Goal: Task Accomplishment & Management: Complete application form

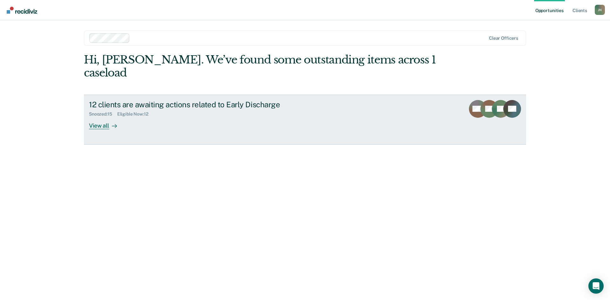
click at [104, 117] on div "View all" at bounding box center [107, 123] width 36 height 12
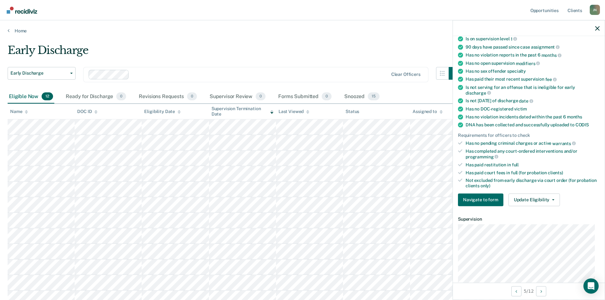
scroll to position [178, 0]
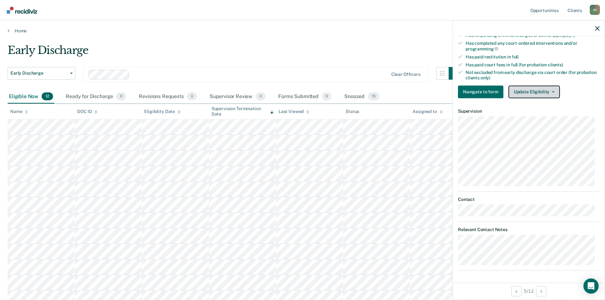
click at [553, 92] on button "Update Eligibility" at bounding box center [534, 91] width 51 height 13
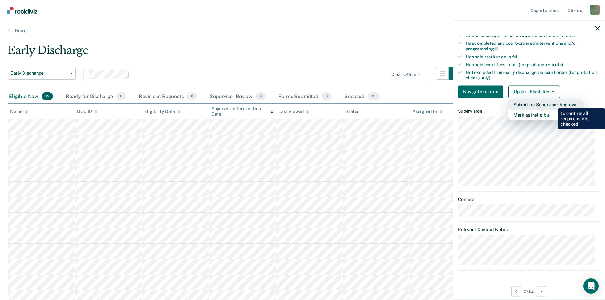
click at [554, 104] on button "Submit for Supervisor Approval" at bounding box center [546, 104] width 74 height 10
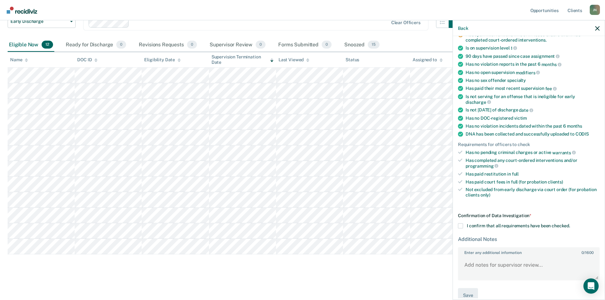
scroll to position [72, 0]
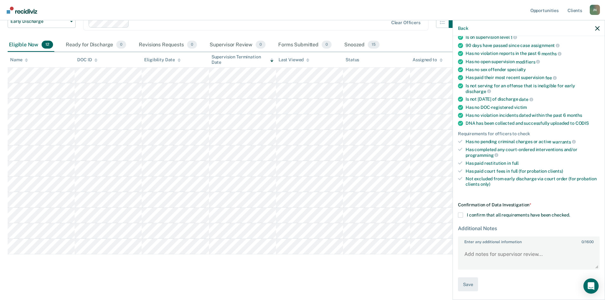
click at [461, 215] on span at bounding box center [460, 215] width 5 height 5
click at [570, 213] on input "I confirm that all requirements have been checked." at bounding box center [570, 213] width 0 height 0
click at [469, 285] on button "Save" at bounding box center [468, 284] width 20 height 14
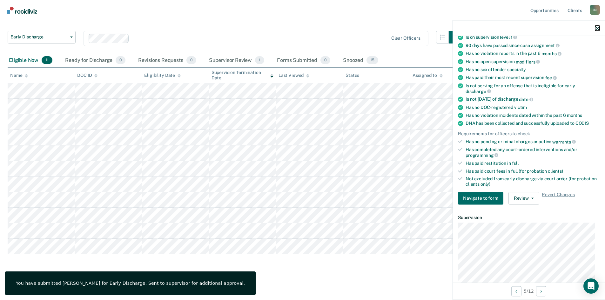
click at [597, 29] on icon "button" at bounding box center [597, 28] width 4 height 4
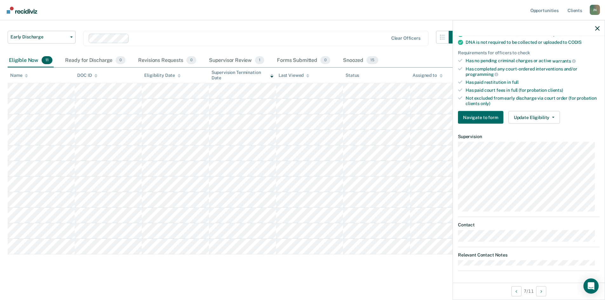
scroll to position [140, 0]
click at [555, 118] on button "Update Eligibility" at bounding box center [534, 117] width 51 height 13
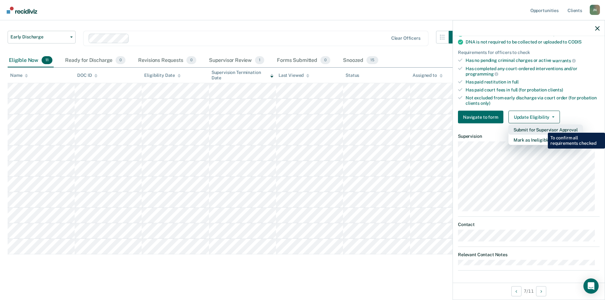
click at [543, 128] on button "Submit for Supervisor Approval" at bounding box center [546, 130] width 74 height 10
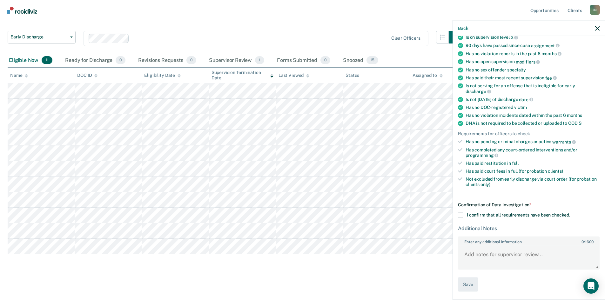
click at [461, 215] on span at bounding box center [460, 215] width 5 height 5
click at [570, 213] on input "I confirm that all requirements have been checked." at bounding box center [570, 213] width 0 height 0
click at [468, 282] on button "Save" at bounding box center [468, 285] width 20 height 14
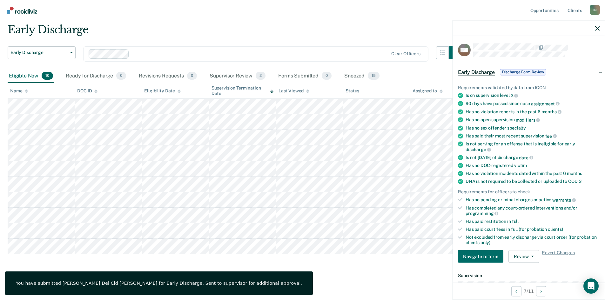
scroll to position [0, 0]
click at [595, 26] on button "button" at bounding box center [597, 27] width 4 height 5
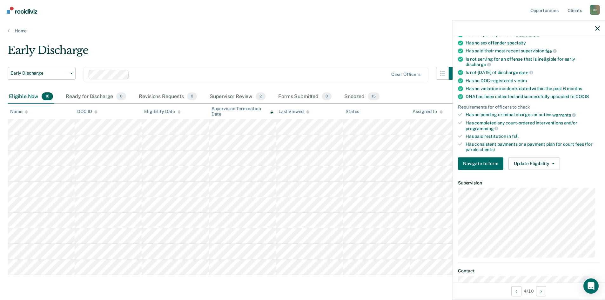
scroll to position [127, 0]
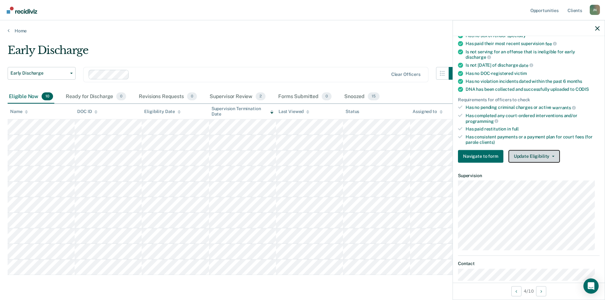
click at [554, 155] on button "Update Eligibility" at bounding box center [534, 156] width 51 height 13
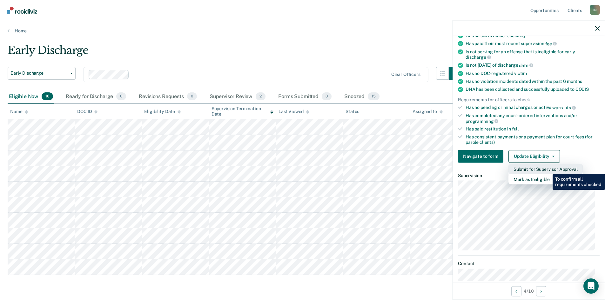
click at [548, 169] on button "Submit for Supervisor Approval" at bounding box center [546, 169] width 74 height 10
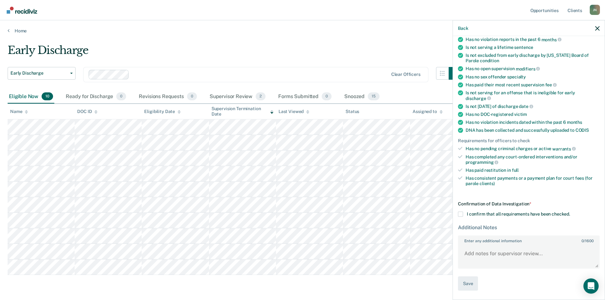
scroll to position [85, 0]
click at [460, 215] on span at bounding box center [460, 215] width 5 height 5
click at [570, 213] on input "I confirm that all requirements have been checked." at bounding box center [570, 213] width 0 height 0
click at [466, 285] on button "Save" at bounding box center [468, 284] width 20 height 14
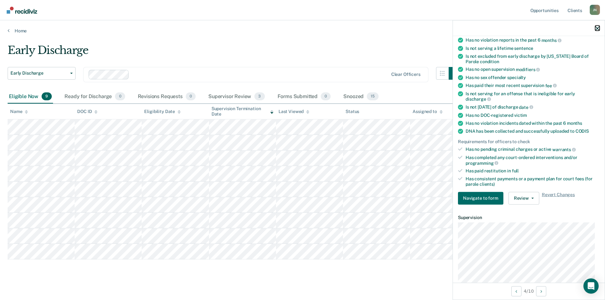
click at [599, 30] on icon "button" at bounding box center [597, 28] width 4 height 4
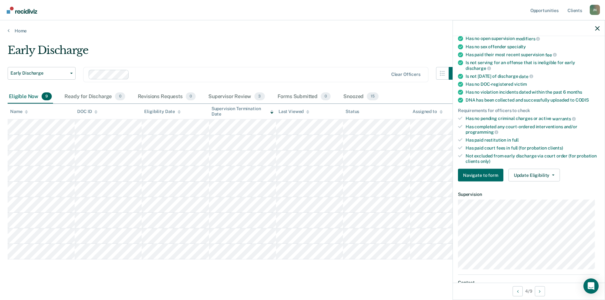
scroll to position [95, 0]
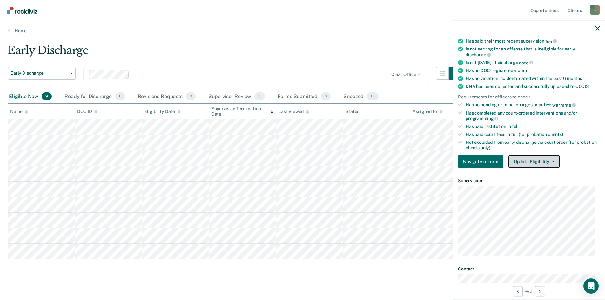
click at [555, 161] on button "Update Eligibility" at bounding box center [534, 161] width 51 height 13
click at [598, 30] on icon "button" at bounding box center [597, 28] width 4 height 4
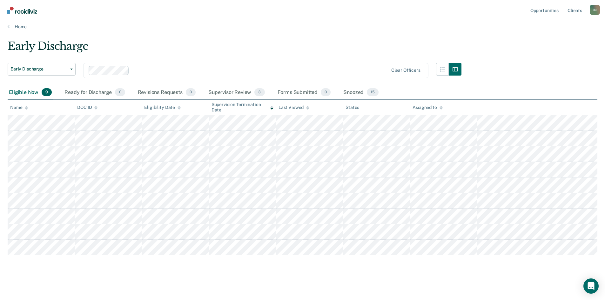
scroll to position [5, 0]
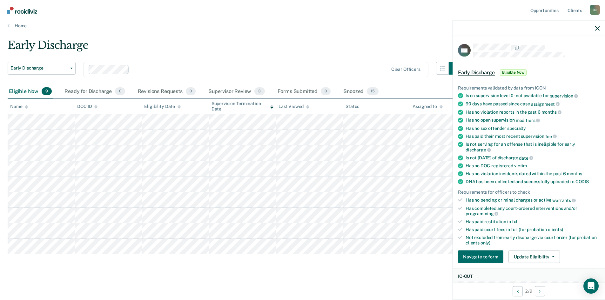
click at [595, 28] on div at bounding box center [529, 28] width 152 height 16
click at [597, 28] on icon "button" at bounding box center [597, 28] width 4 height 4
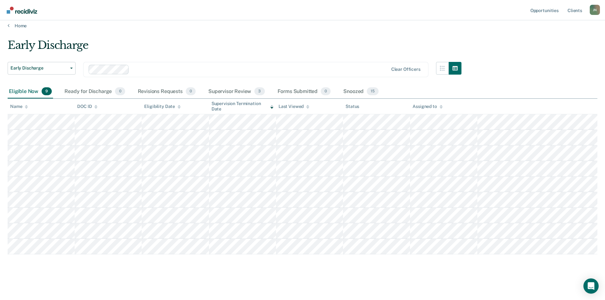
scroll to position [0, 0]
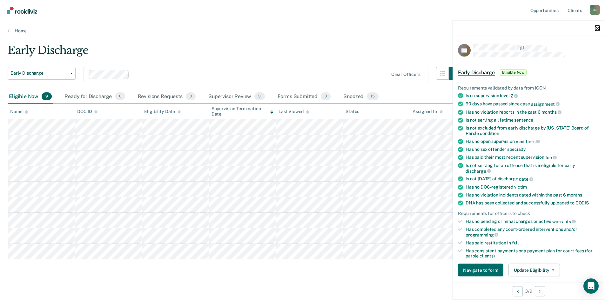
click at [598, 30] on icon "button" at bounding box center [597, 28] width 4 height 4
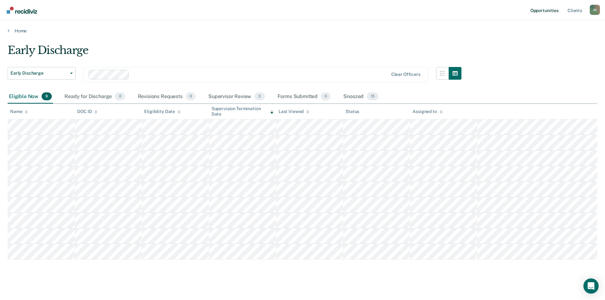
click at [536, 11] on link "Opportunities" at bounding box center [544, 10] width 31 height 20
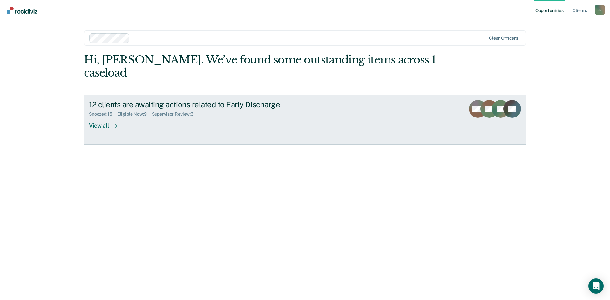
click at [96, 117] on div "View all" at bounding box center [107, 123] width 36 height 12
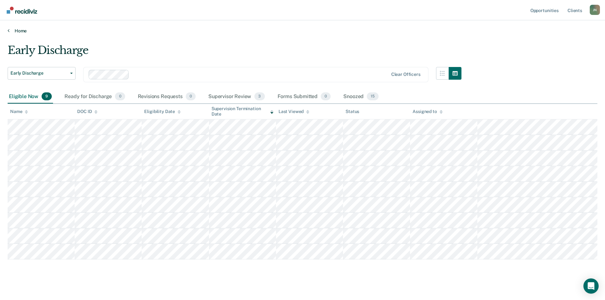
click at [18, 31] on link "Home" at bounding box center [303, 31] width 590 height 6
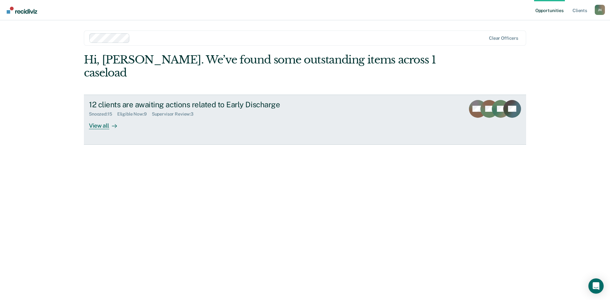
click at [108, 117] on div "View all" at bounding box center [107, 123] width 36 height 12
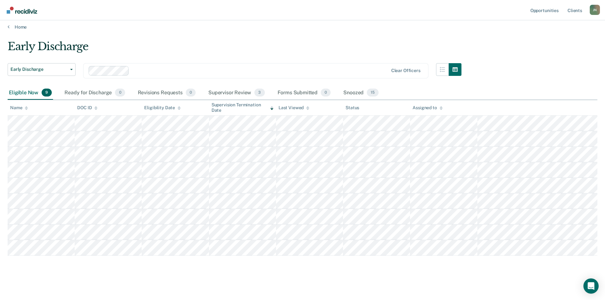
scroll to position [5, 0]
click at [351, 93] on div "Snoozed 15" at bounding box center [361, 92] width 38 height 14
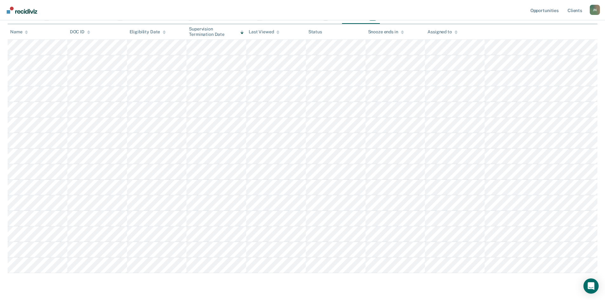
scroll to position [95, 0]
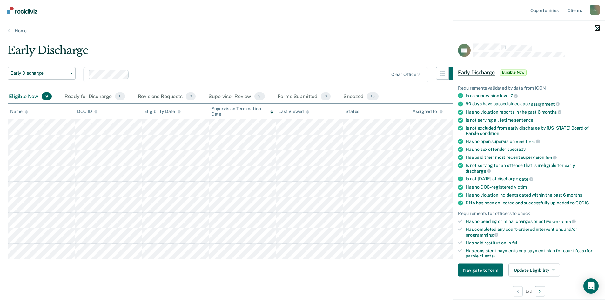
click at [596, 27] on icon "button" at bounding box center [597, 28] width 4 height 4
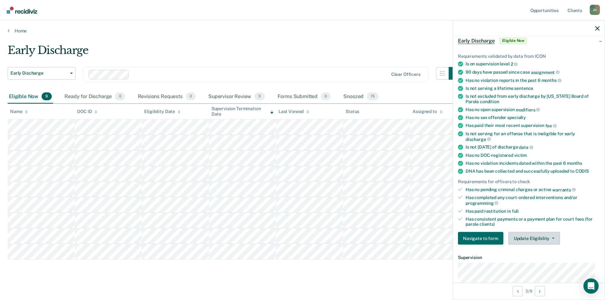
scroll to position [95, 0]
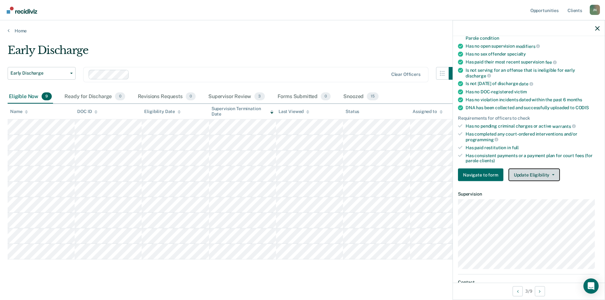
click at [552, 175] on button "Update Eligibility" at bounding box center [534, 175] width 51 height 13
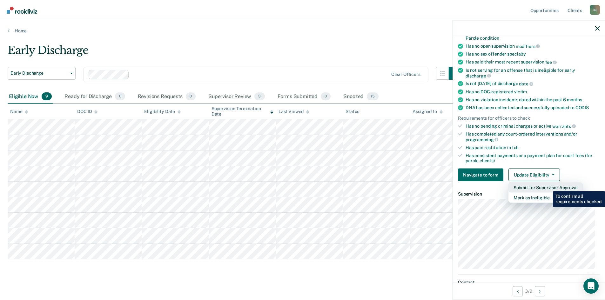
click at [548, 187] on button "Submit for Supervisor Approval" at bounding box center [546, 188] width 74 height 10
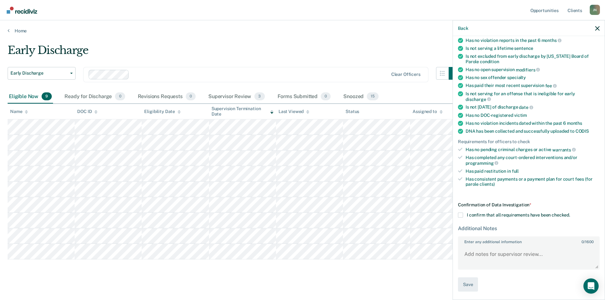
click at [459, 214] on span at bounding box center [460, 215] width 5 height 5
click at [570, 213] on input "I confirm that all requirements have been checked." at bounding box center [570, 213] width 0 height 0
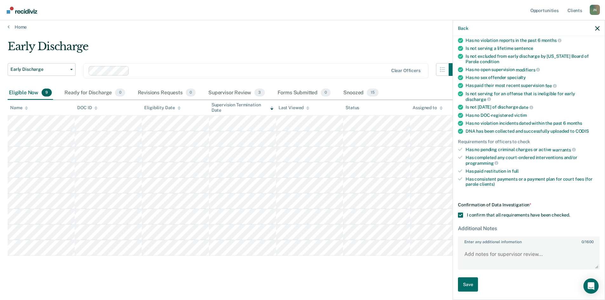
scroll to position [5, 0]
click at [471, 285] on button "Save" at bounding box center [468, 284] width 20 height 14
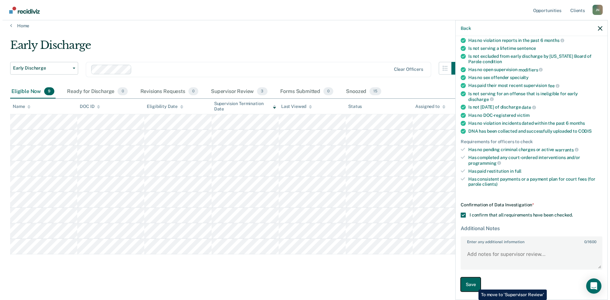
scroll to position [0, 0]
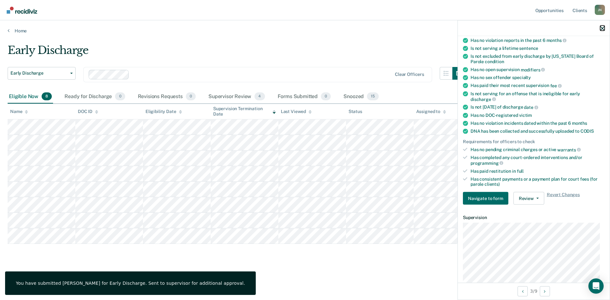
click at [604, 29] on icon "button" at bounding box center [602, 28] width 4 height 4
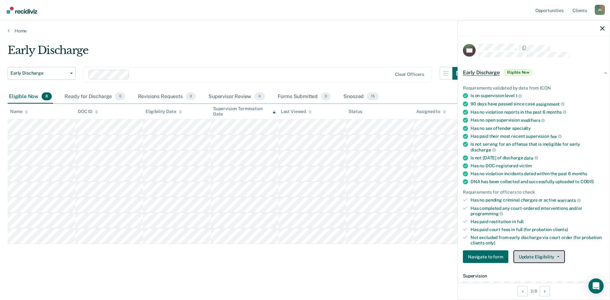
click at [557, 256] on icon "button" at bounding box center [558, 256] width 3 height 1
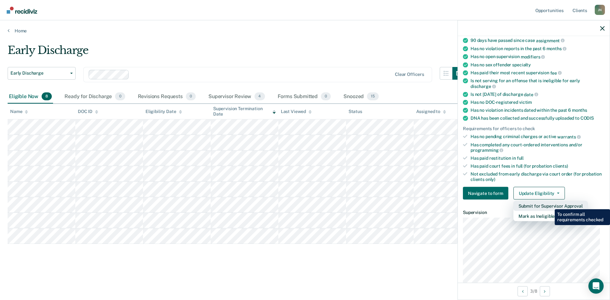
click at [550, 204] on button "Submit for Supervisor Approval" at bounding box center [550, 206] width 74 height 10
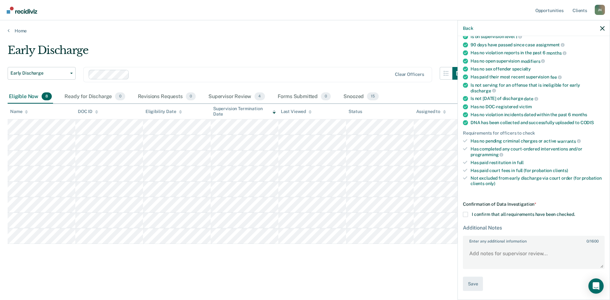
scroll to position [58, 0]
click at [469, 217] on label "I confirm that all requirements have been checked." at bounding box center [534, 215] width 142 height 5
click at [575, 213] on input "I confirm that all requirements have been checked." at bounding box center [575, 213] width 0 height 0
click at [474, 285] on button "Save" at bounding box center [473, 285] width 20 height 14
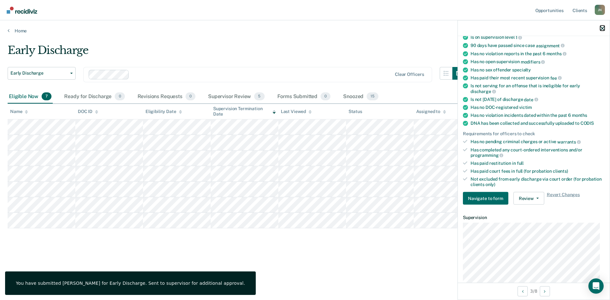
click at [604, 29] on icon "button" at bounding box center [602, 28] width 4 height 4
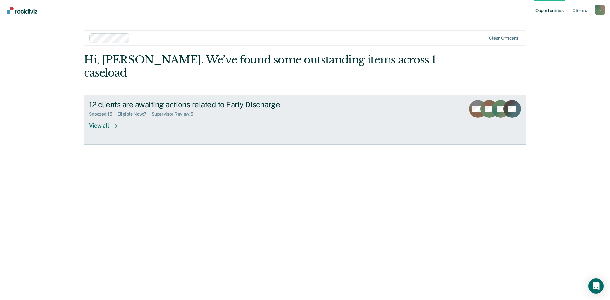
click at [99, 117] on div "View all" at bounding box center [107, 123] width 36 height 12
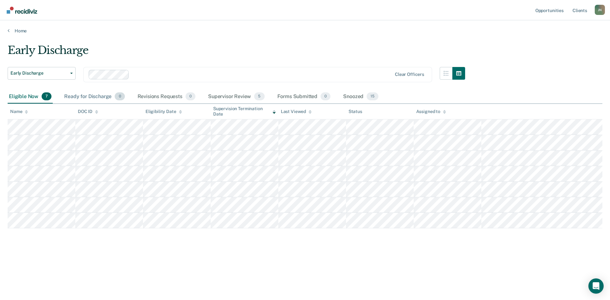
click at [91, 97] on div "Ready for Discharge 0" at bounding box center [94, 97] width 63 height 14
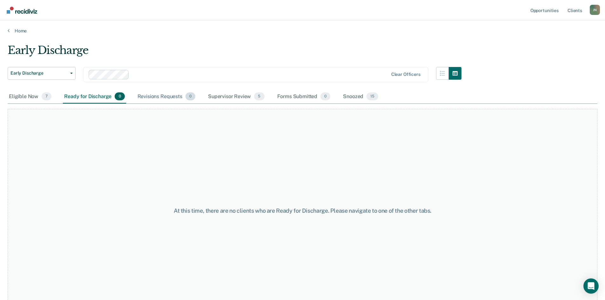
click at [148, 97] on div "Revisions Requests 0" at bounding box center [166, 97] width 60 height 14
click at [240, 94] on div "Supervisor Review 5" at bounding box center [236, 97] width 59 height 14
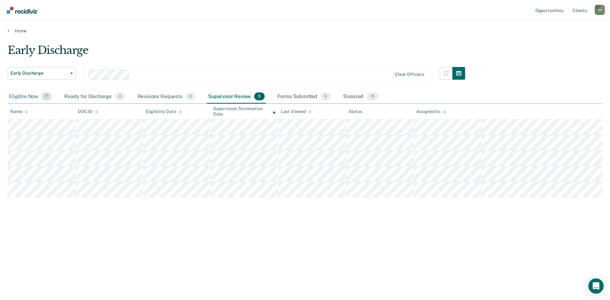
click at [26, 97] on div "Eligible Now 7" at bounding box center [30, 97] width 45 height 14
